Goal: Transaction & Acquisition: Download file/media

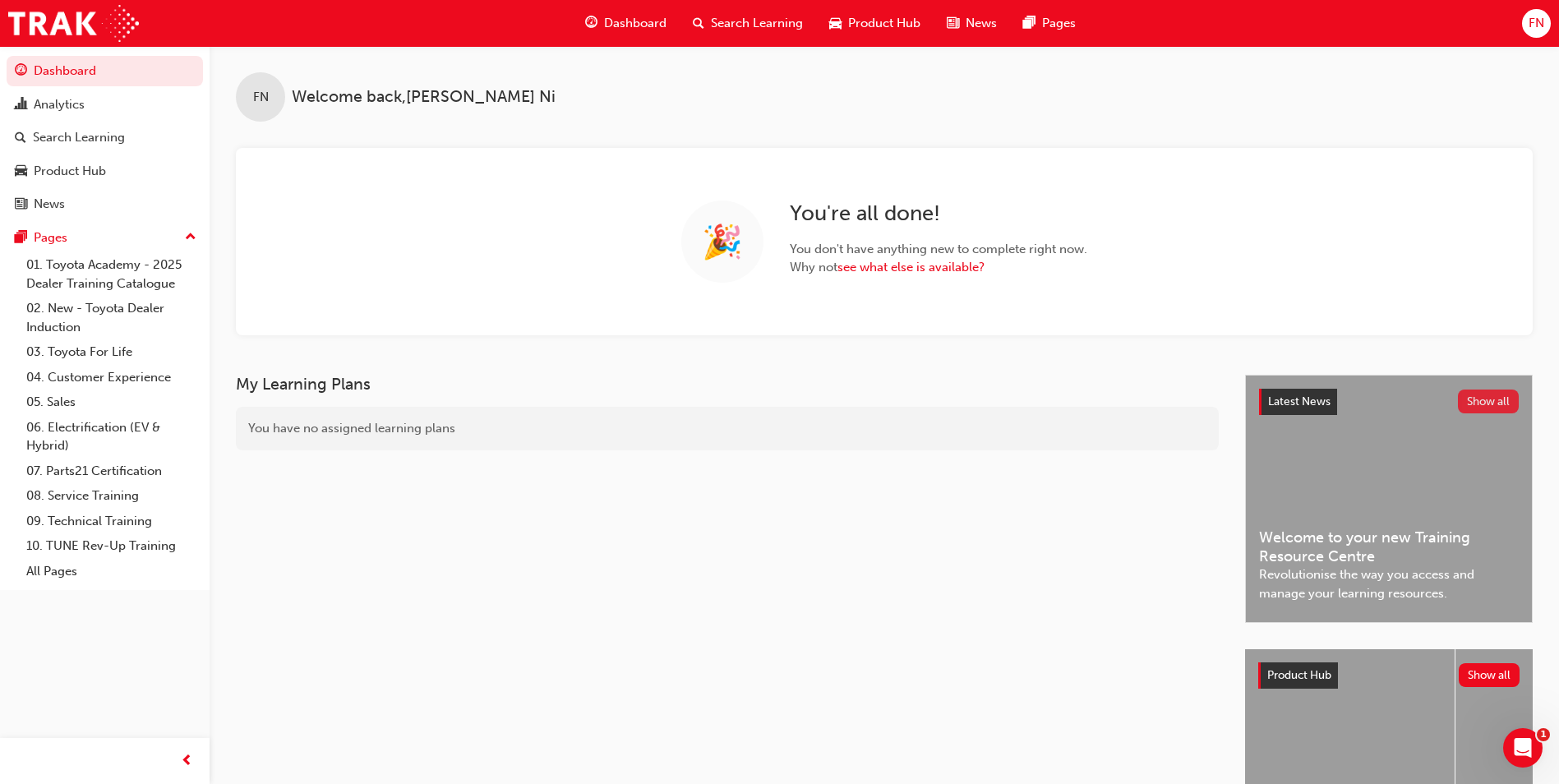
click at [1495, 403] on button "Show all" at bounding box center [1489, 401] width 62 height 24
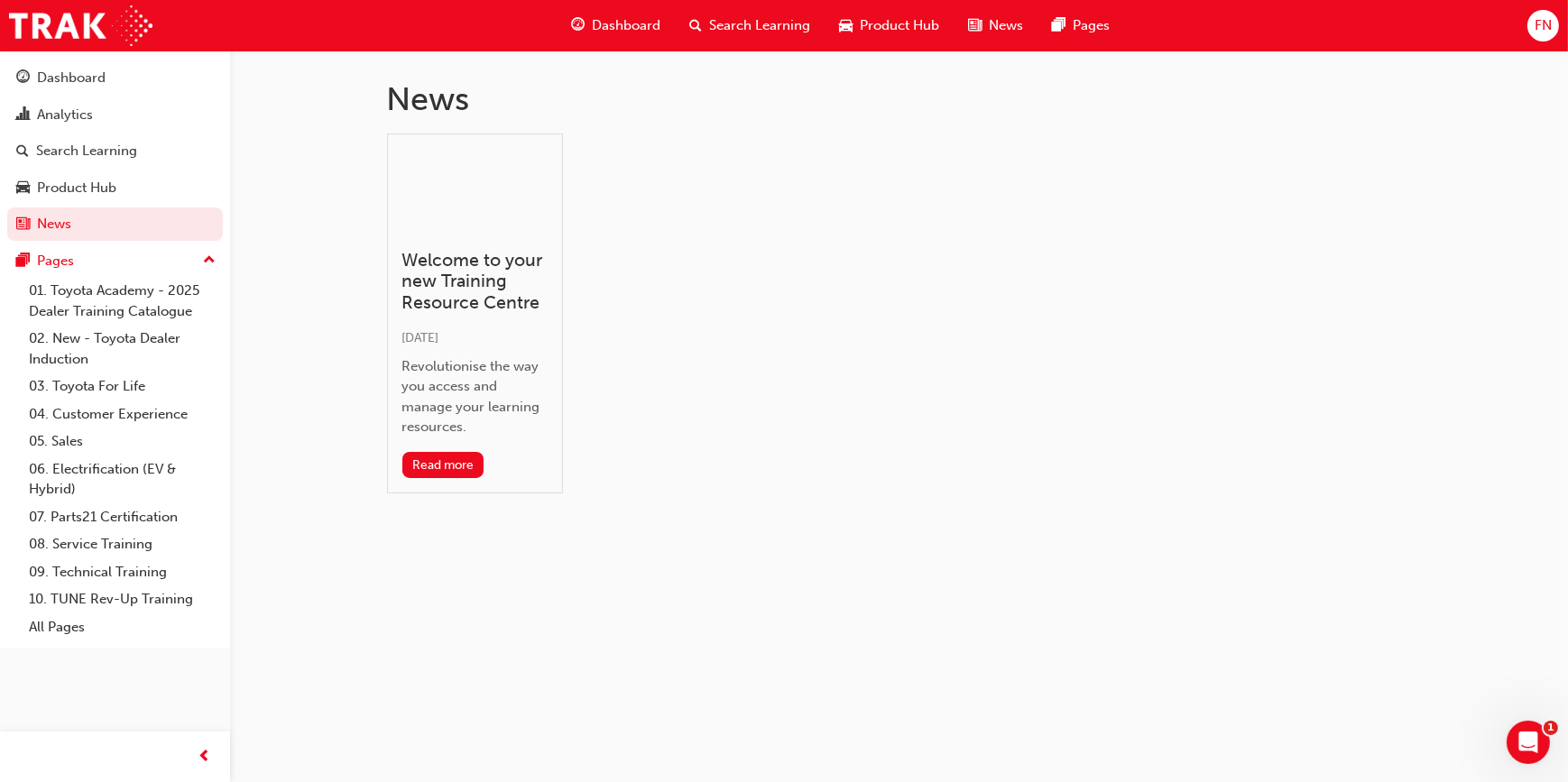
click at [1550, 26] on span "FN" at bounding box center [1544, 25] width 18 height 21
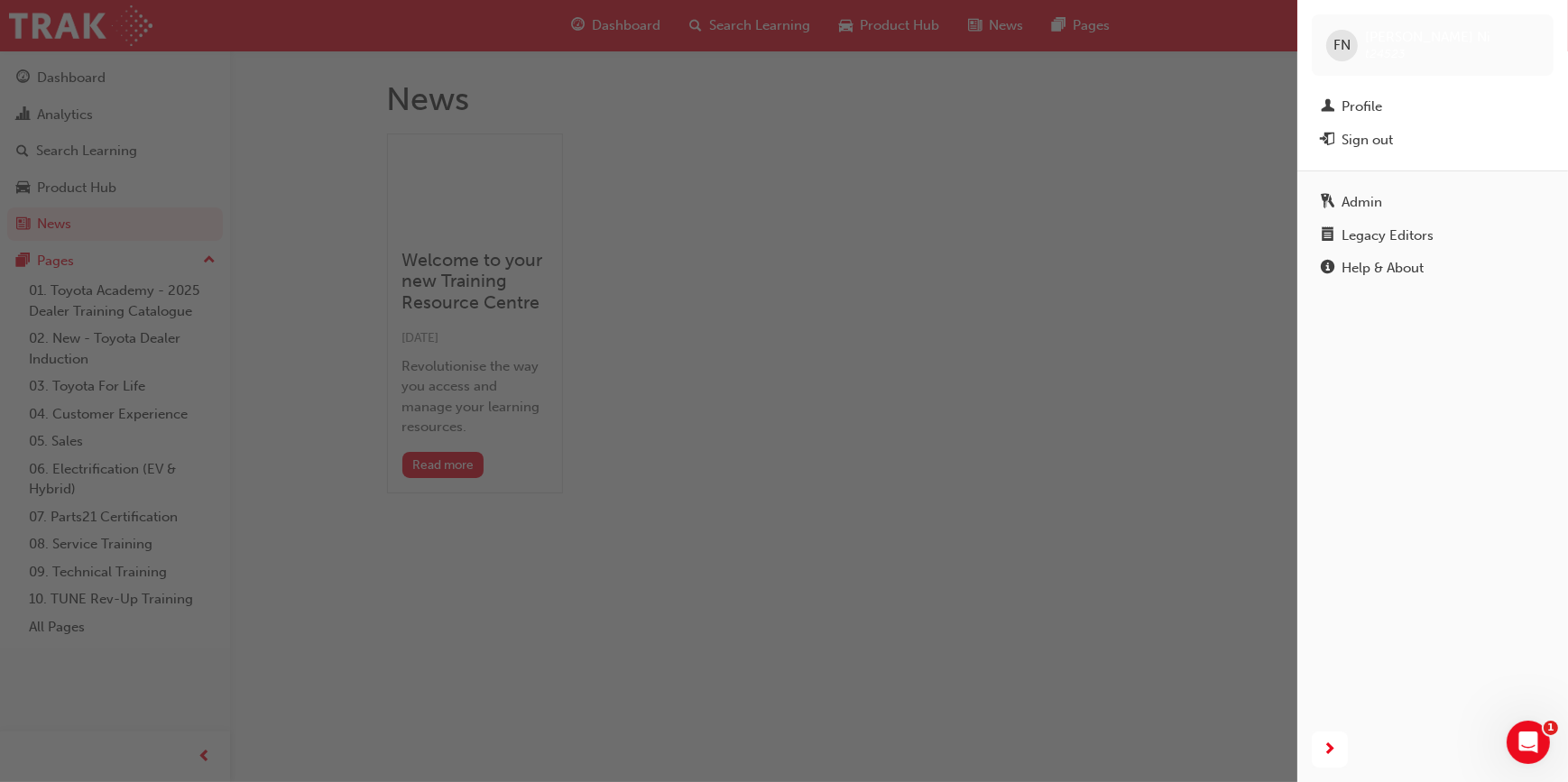
drag, startPoint x: 1266, startPoint y: 439, endPoint x: 1232, endPoint y: 470, distance: 46.0
click at [1263, 446] on div "button" at bounding box center [649, 391] width 1297 height 782
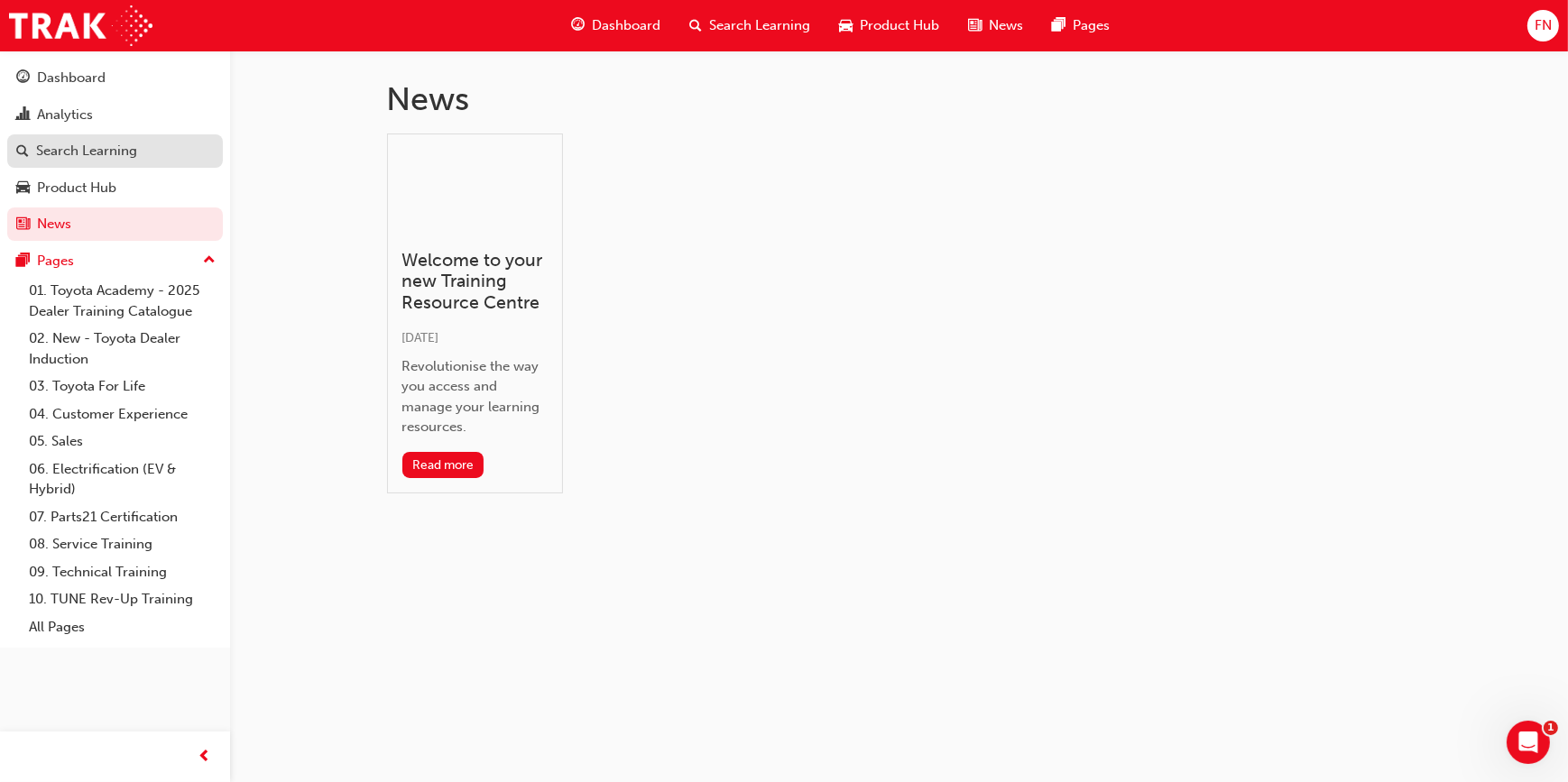
click at [79, 153] on div "Search Learning" at bounding box center [86, 151] width 101 height 21
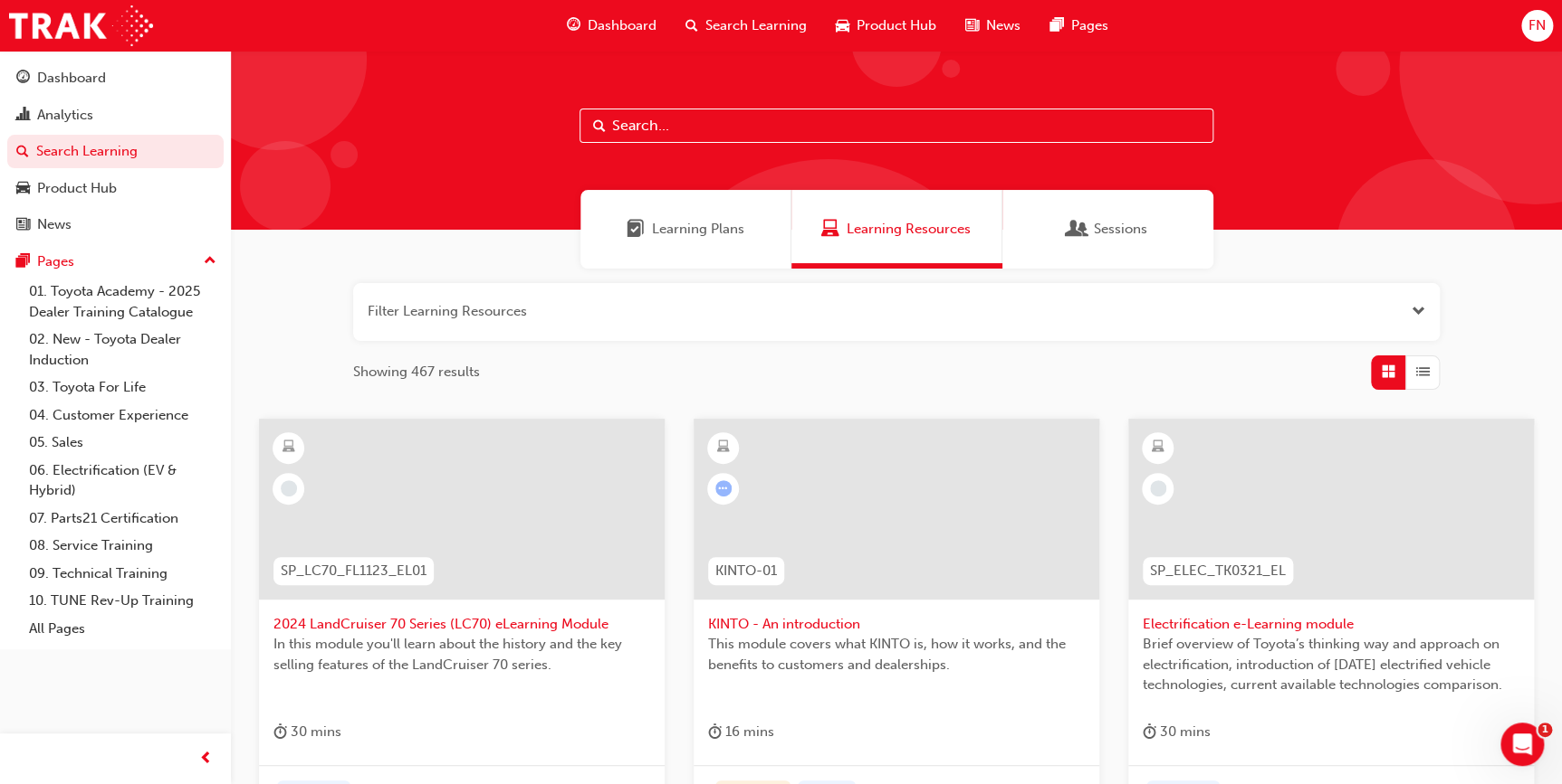
click at [664, 126] on input "text" at bounding box center [895, 126] width 633 height 34
paste input "Confident Customer Conversations"
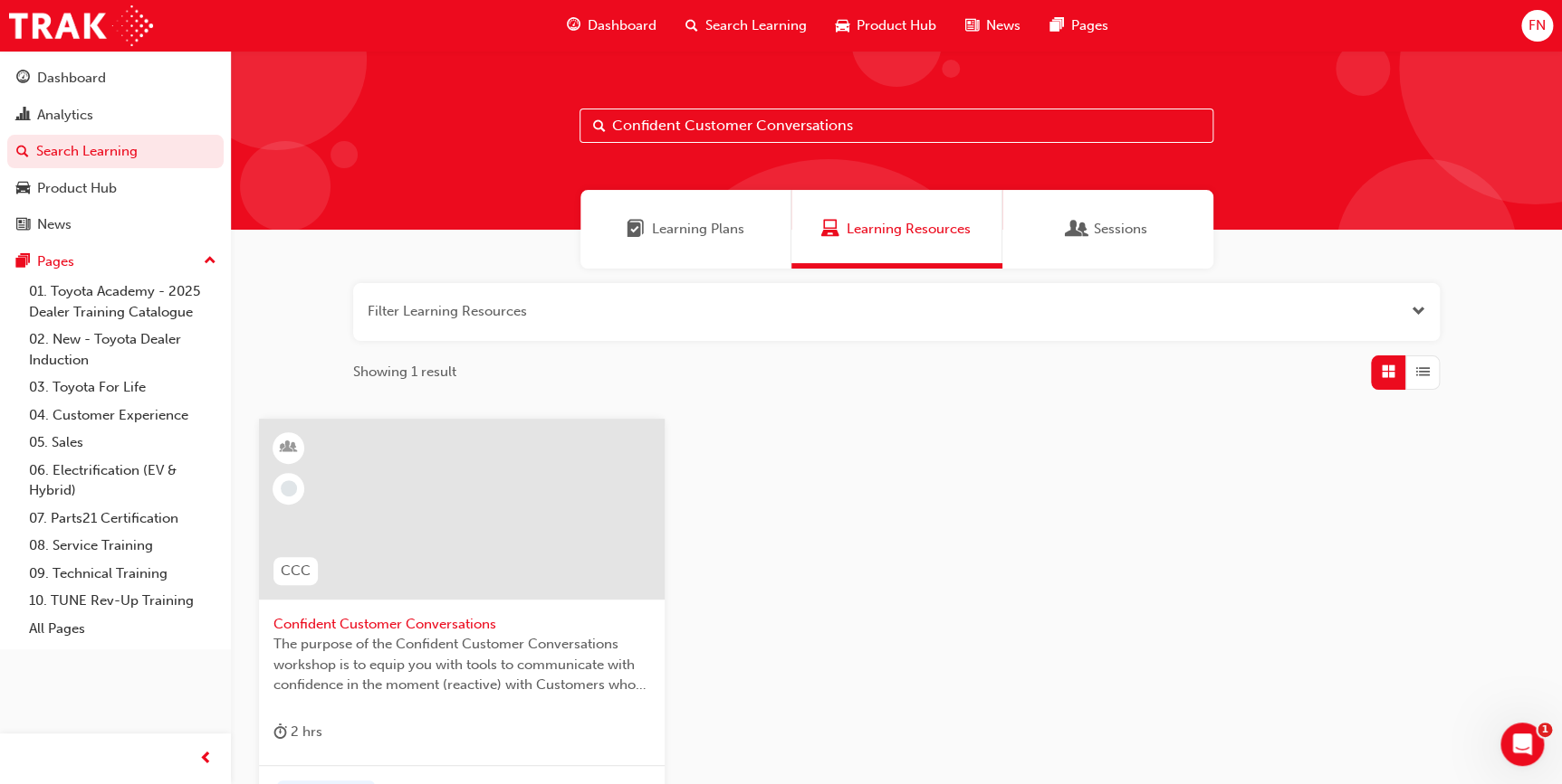
scroll to position [81, 0]
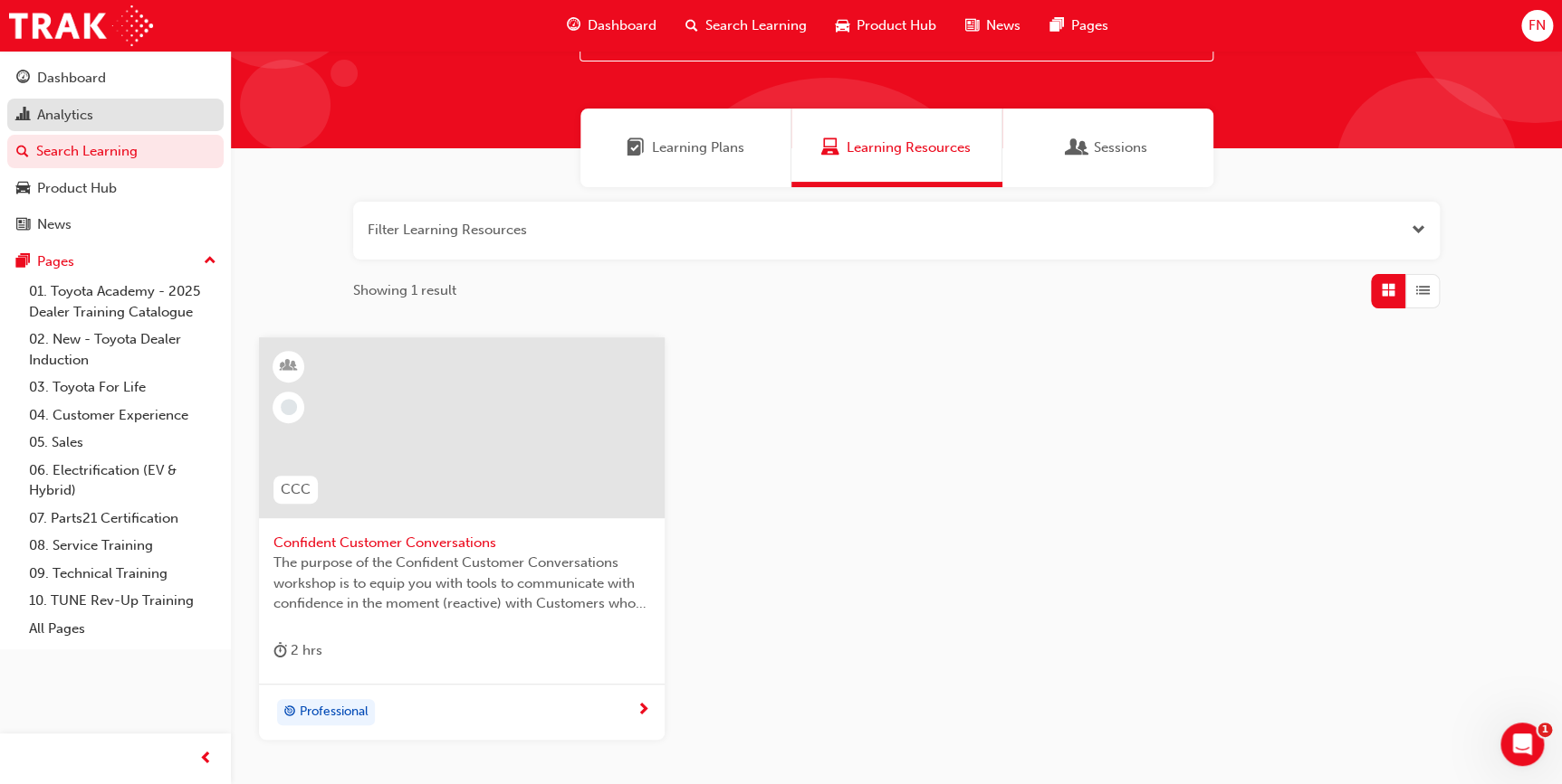
type input "Confident Customer Conversations"
click at [81, 122] on div "Analytics" at bounding box center [65, 115] width 56 height 21
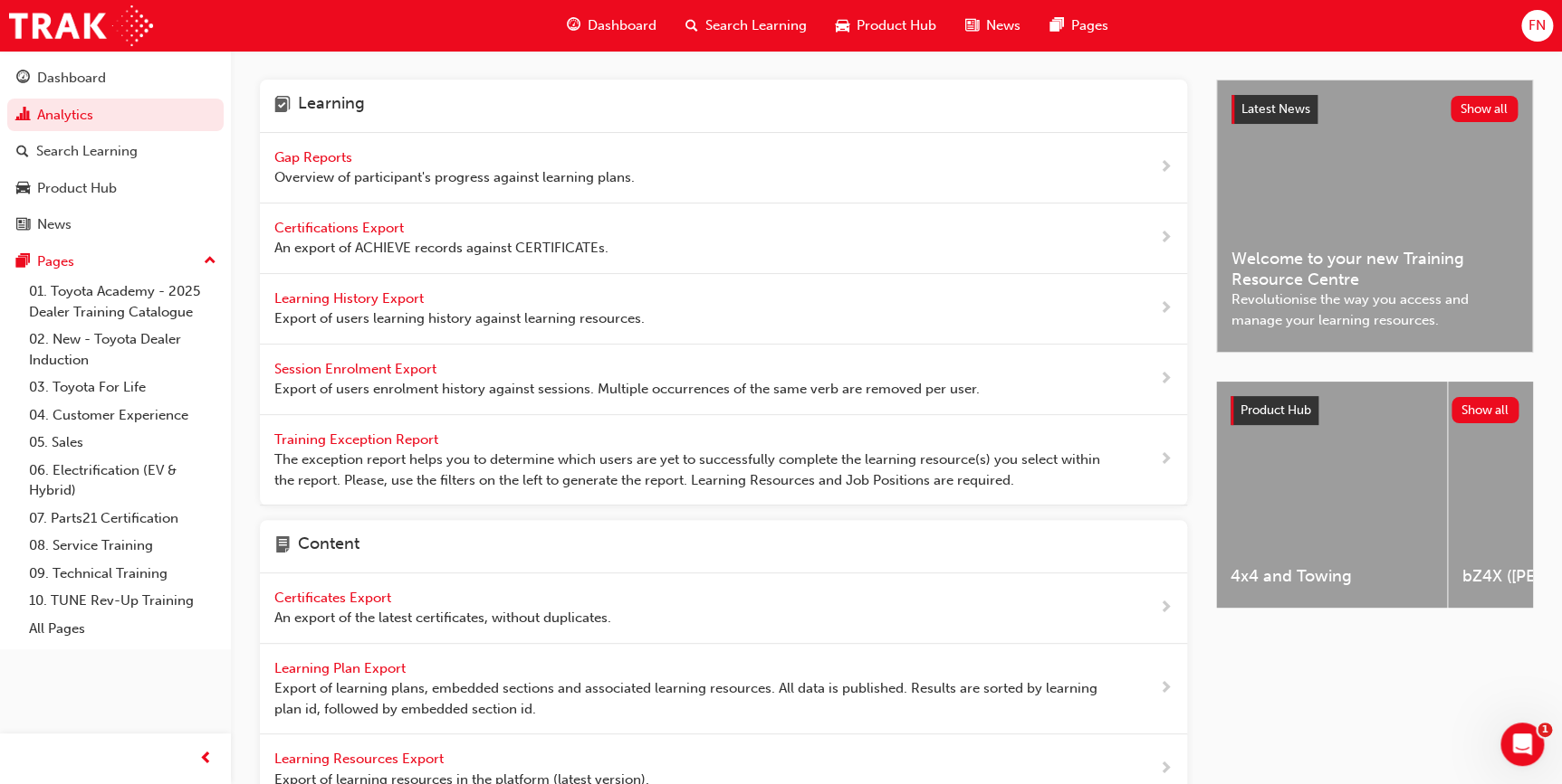
click at [330, 298] on span "Learning History Export" at bounding box center [350, 298] width 153 height 17
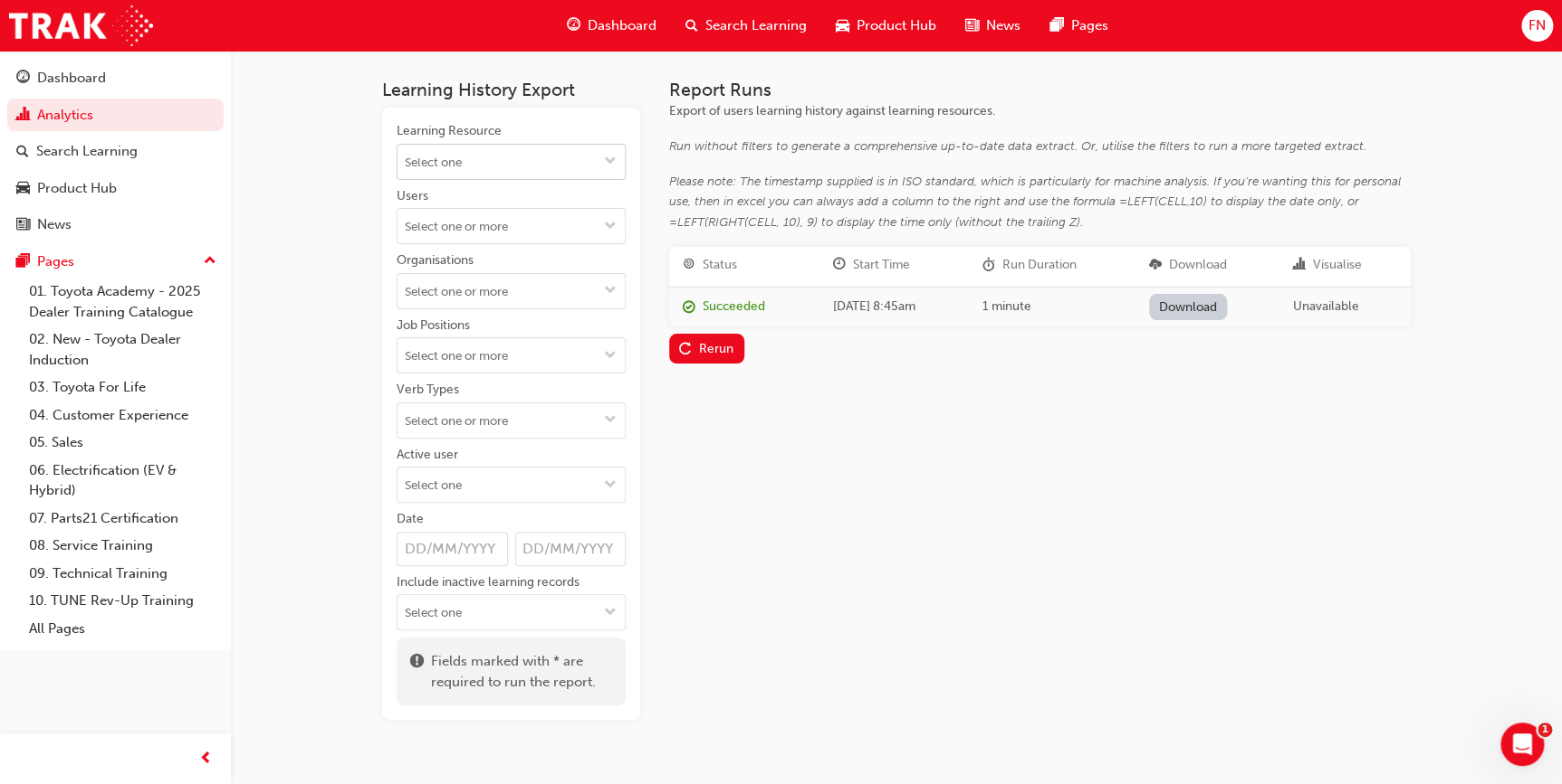
click at [441, 163] on input "Learning Resource" at bounding box center [511, 162] width 227 height 34
type input "ccc"
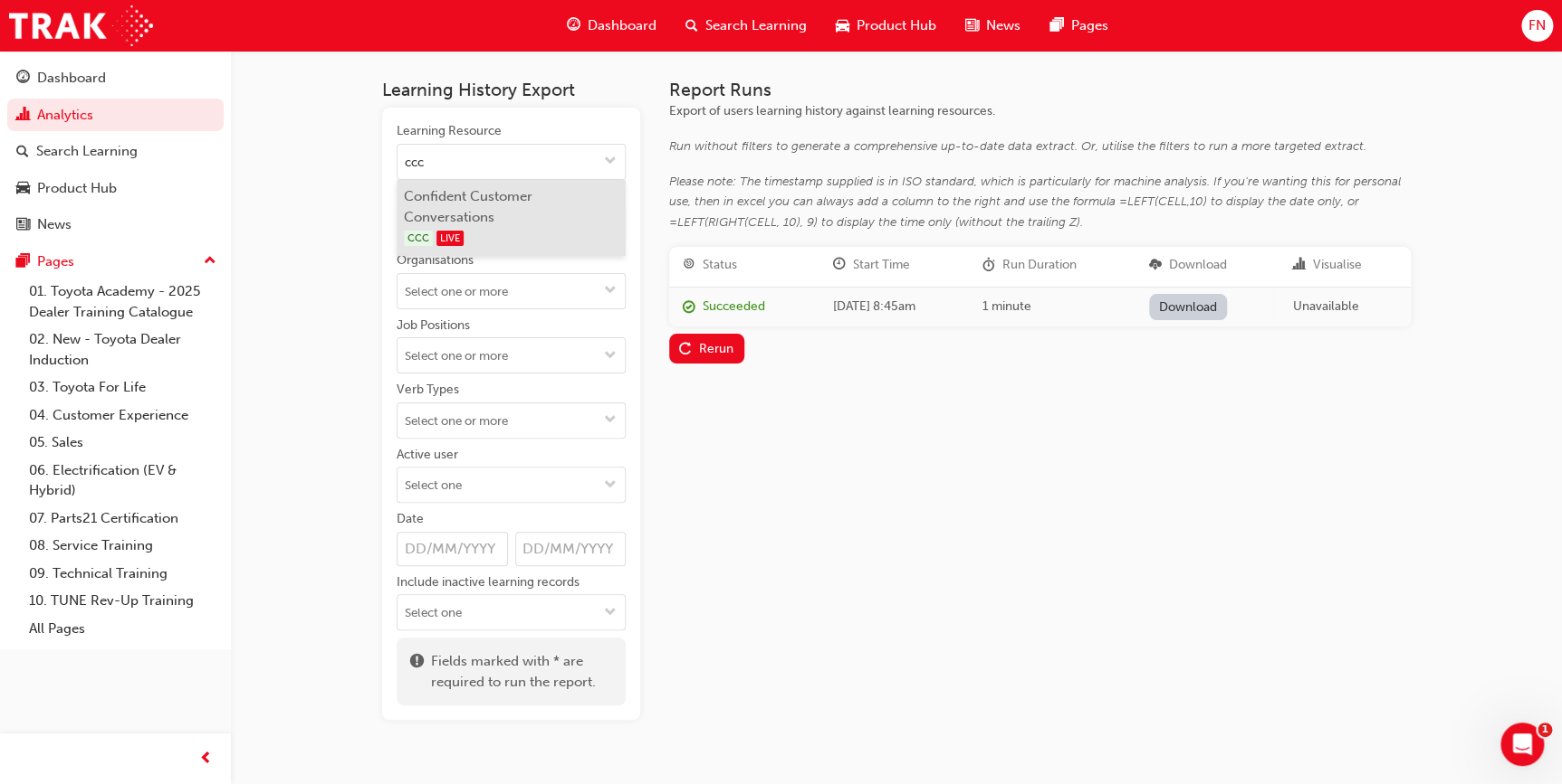
click at [460, 215] on li "Confident Customer Conversations CCC LIVE" at bounding box center [511, 219] width 229 height 77
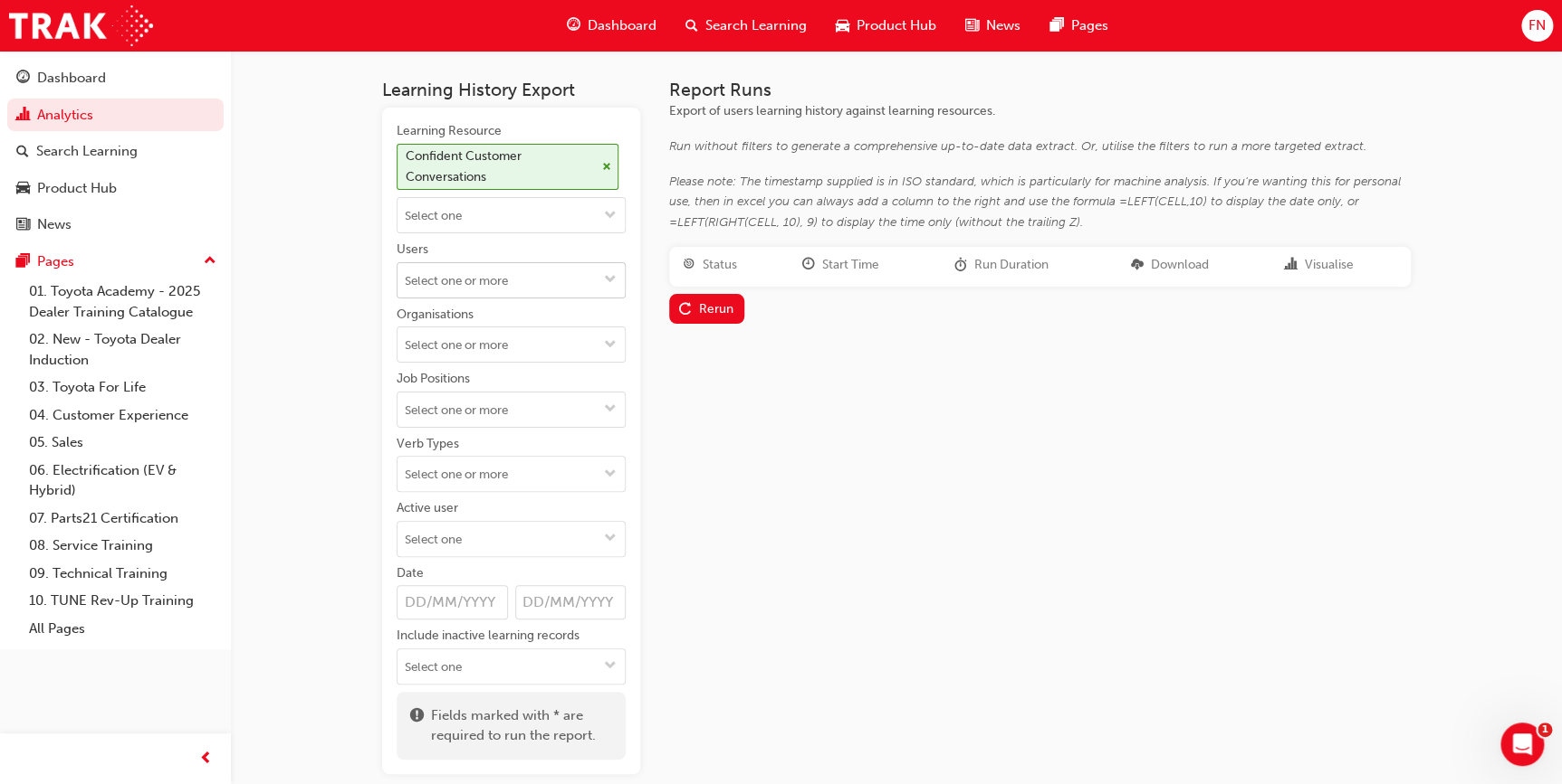
click at [431, 284] on input "Users" at bounding box center [511, 280] width 227 height 34
paste input "[PERSON_NAME]"
type input "K"
click at [702, 308] on div "Rerun" at bounding box center [716, 309] width 34 height 16
click at [703, 352] on button "Rerun" at bounding box center [706, 343] width 76 height 29
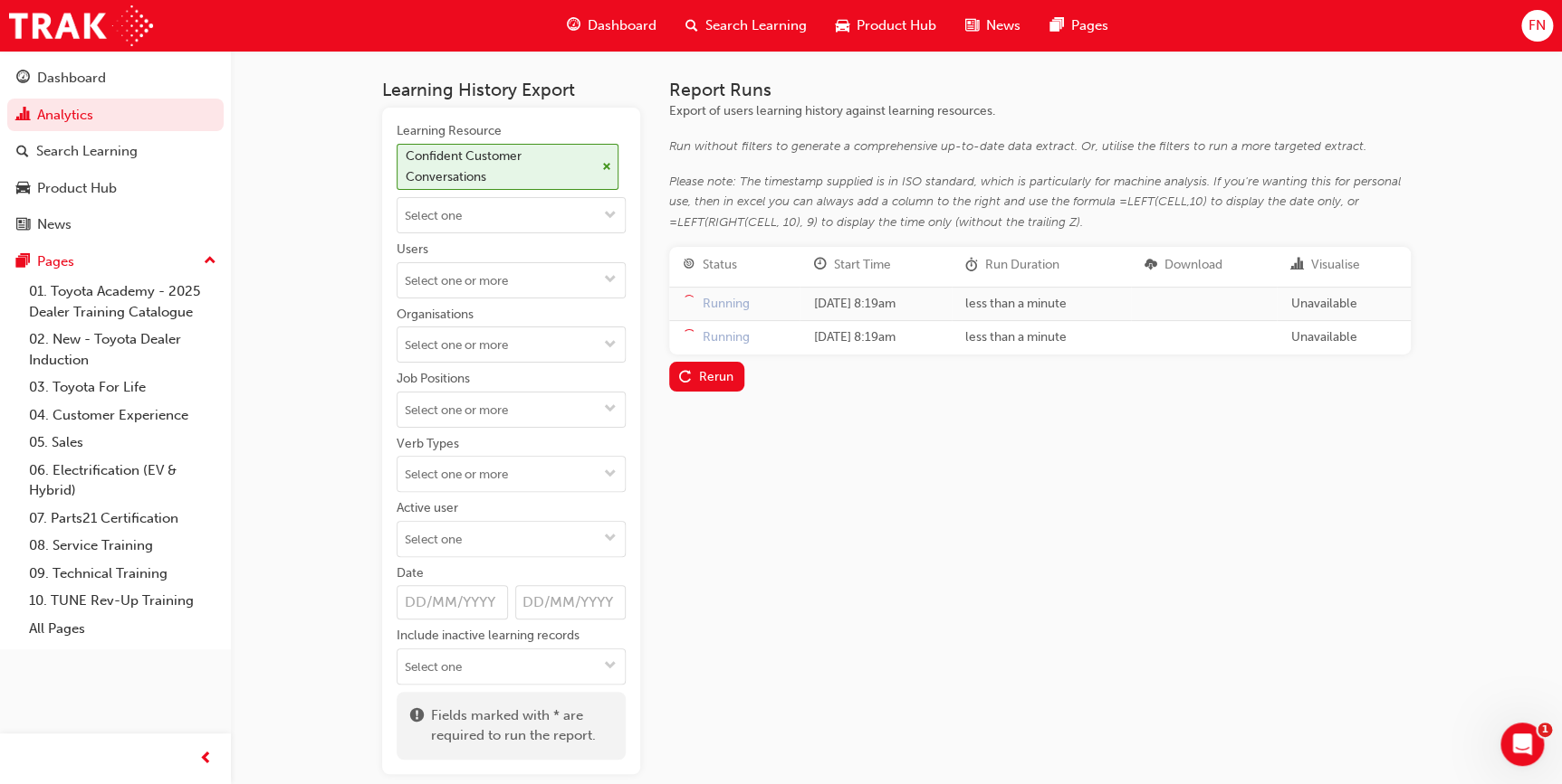
click at [1178, 578] on div "Report Runs Export of users learning history against learning resources. Run wi…" at bounding box center [1039, 427] width 741 height 695
click at [1256, 511] on div "Report Runs Export of users learning history against learning resources. Run wi…" at bounding box center [1039, 427] width 741 height 695
click at [1224, 346] on link "Download" at bounding box center [1191, 340] width 79 height 26
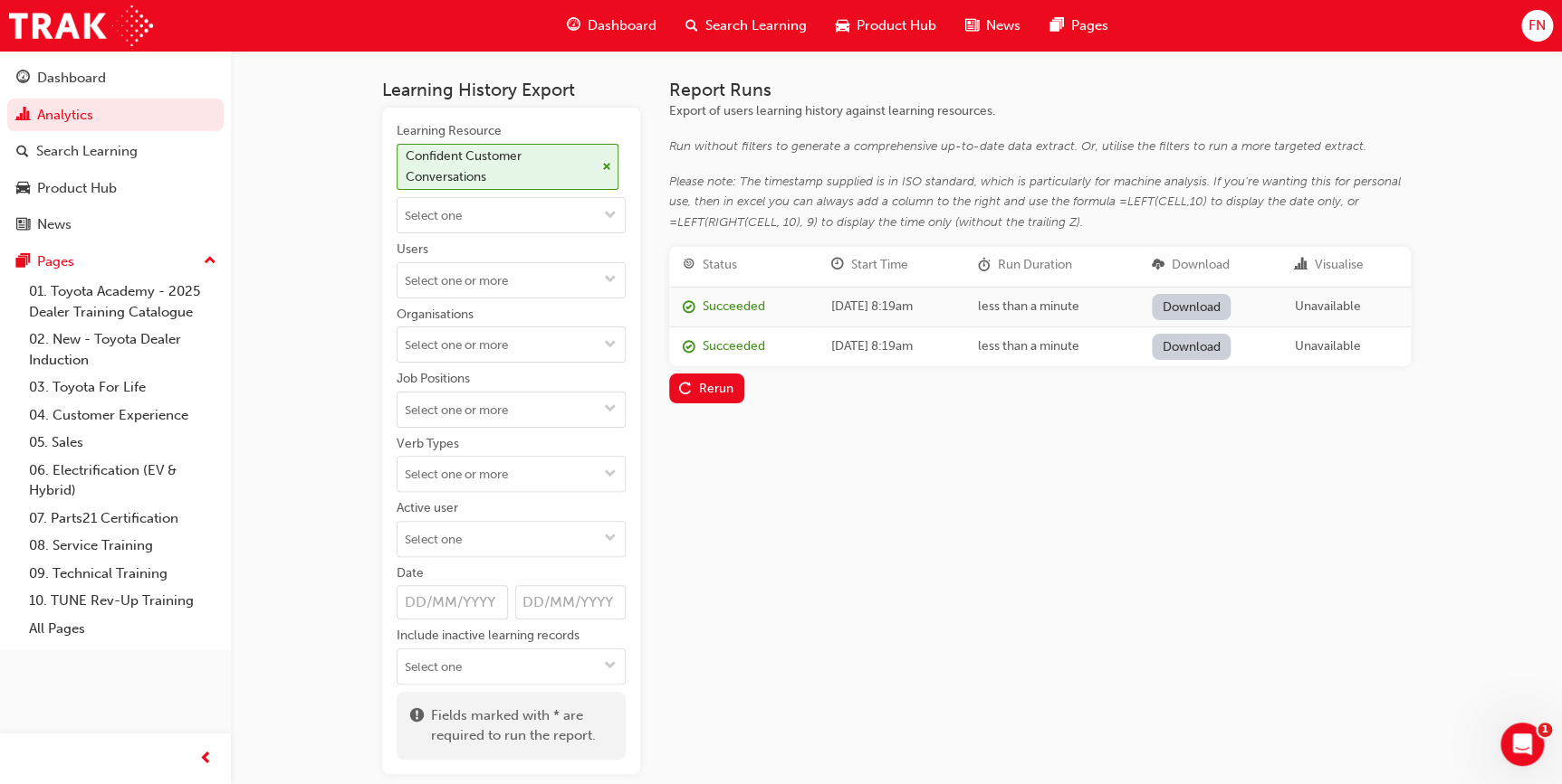
click at [1243, 553] on div "Report Runs Export of users learning history against learning resources. Run wi…" at bounding box center [1039, 427] width 741 height 695
